Goal: Find specific page/section: Find specific page/section

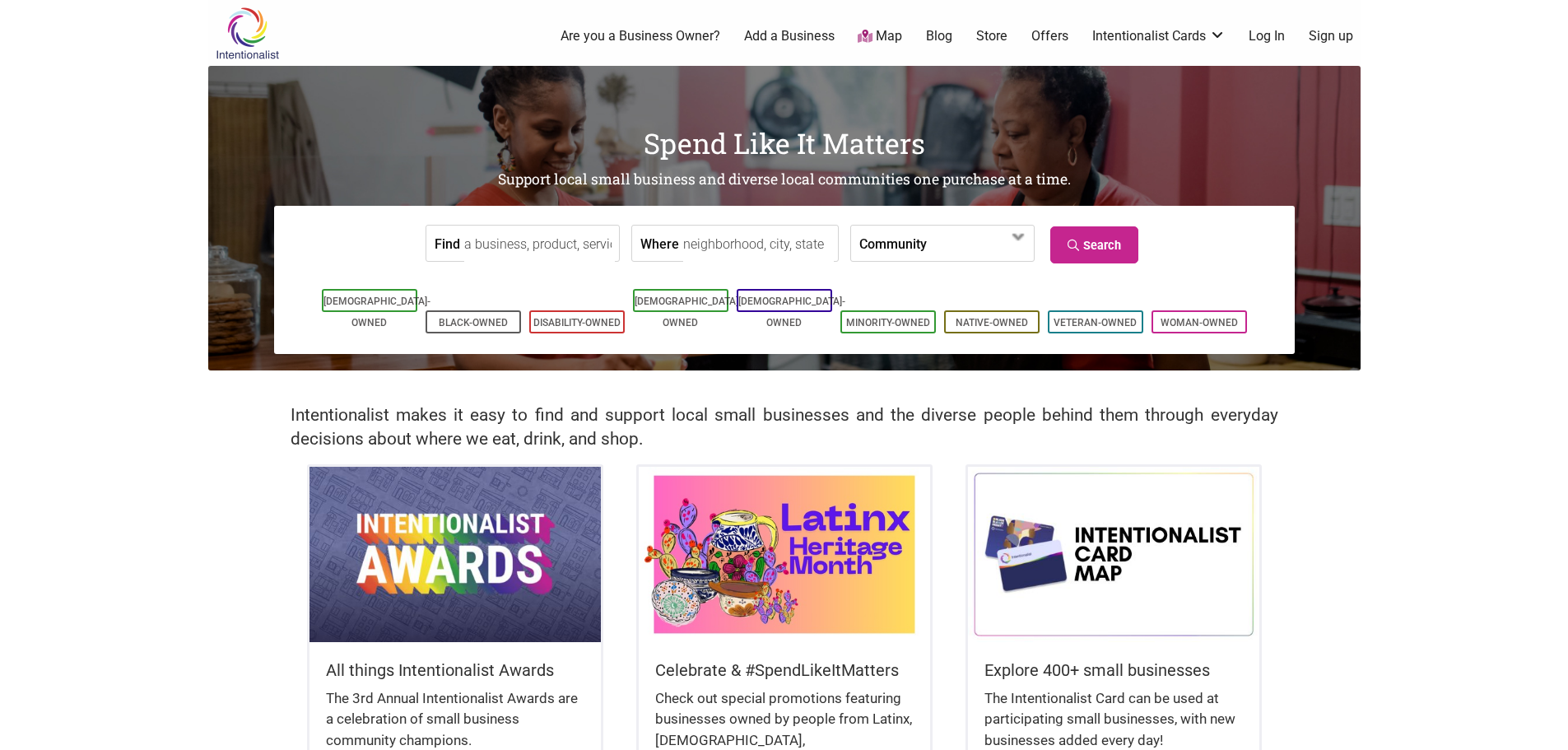
click at [534, 242] on input "Find" at bounding box center [539, 244] width 151 height 37
click at [884, 243] on label "Community" at bounding box center [894, 243] width 68 height 35
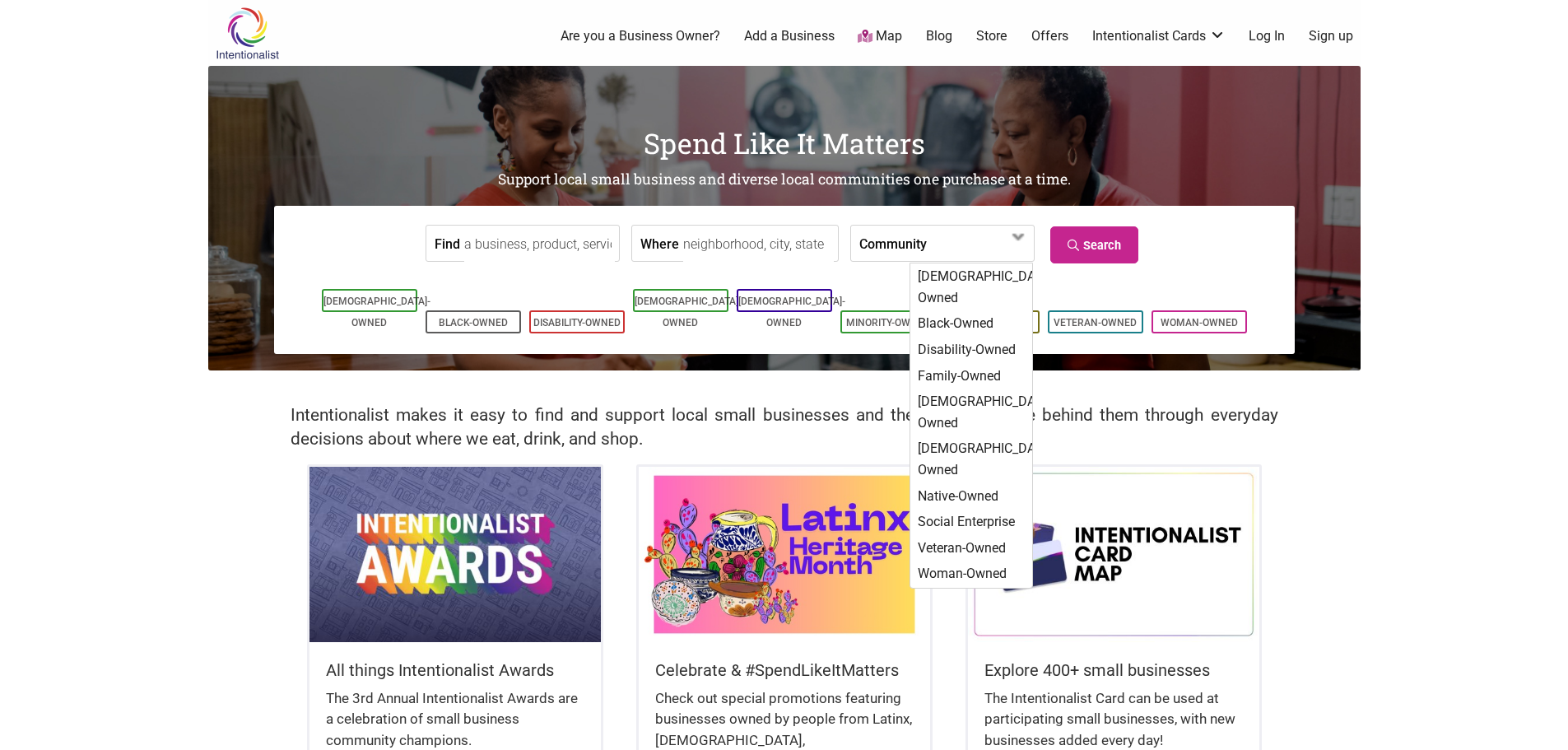
click at [884, 243] on label "Community" at bounding box center [894, 243] width 68 height 35
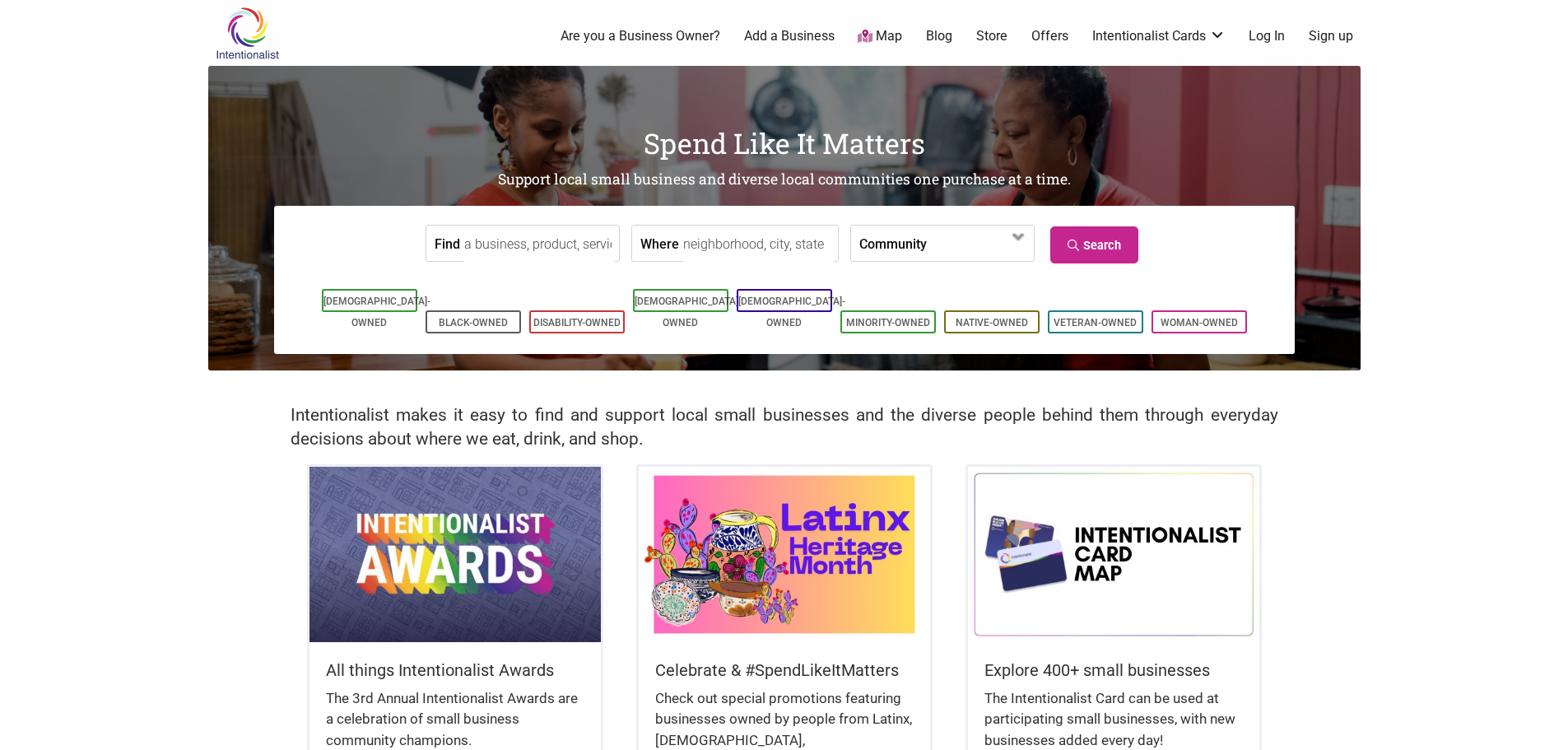
click at [733, 243] on input "Where" at bounding box center [758, 244] width 151 height 37
type input "lexington, ky"
click at [1063, 234] on link "Search" at bounding box center [1094, 245] width 88 height 37
